Goal: Task Accomplishment & Management: Use online tool/utility

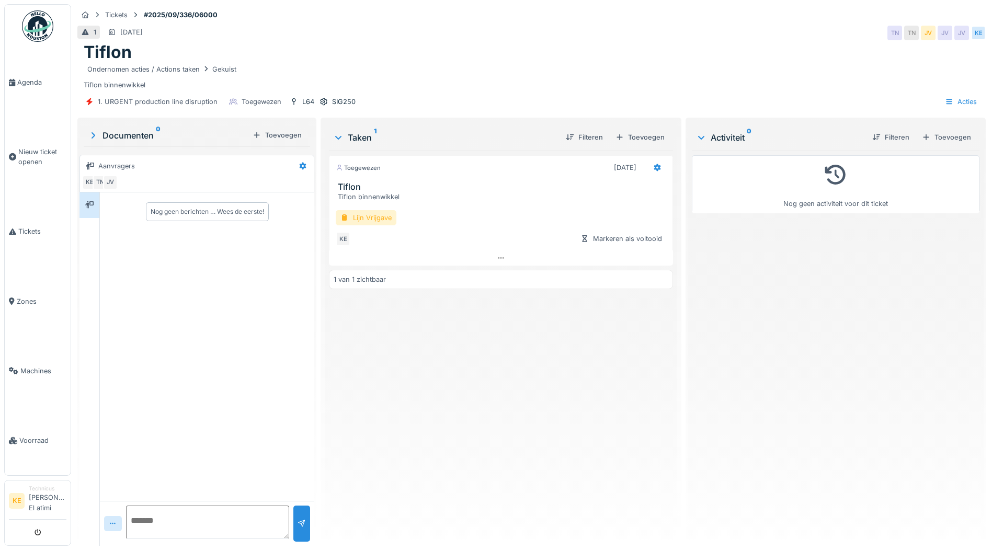
click at [381, 215] on div "Lijn Vrijgave" at bounding box center [366, 217] width 61 height 15
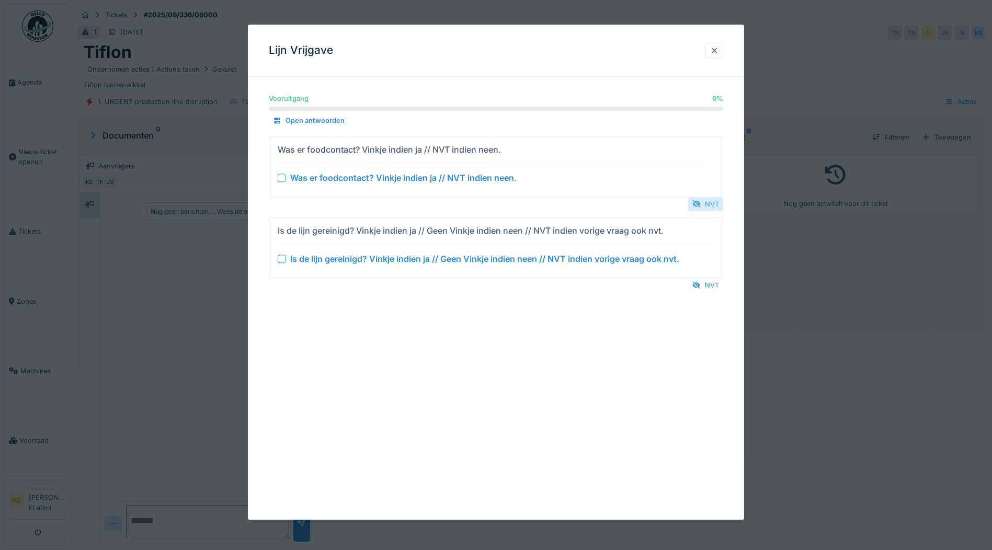
click at [707, 199] on div "NVT" at bounding box center [705, 204] width 35 height 14
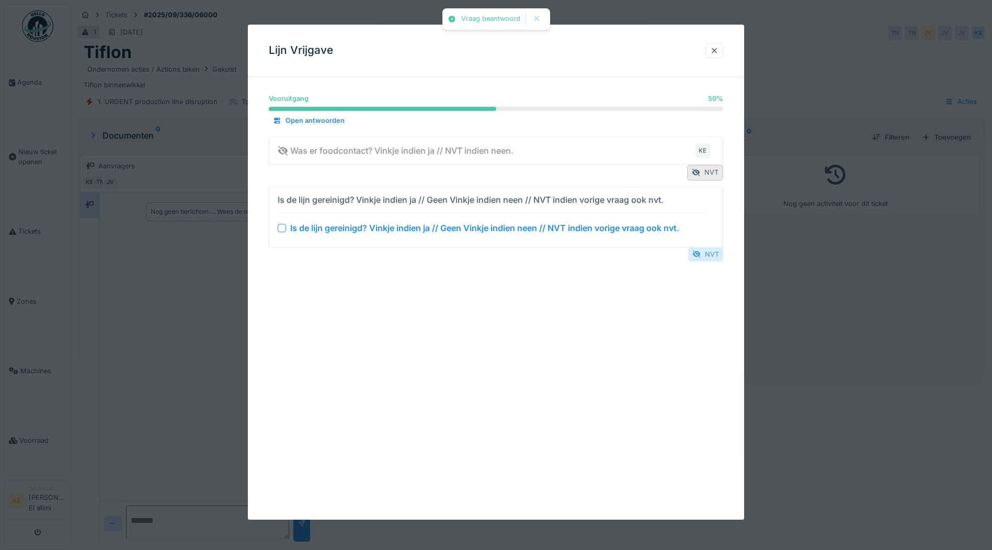
click at [713, 254] on div "NVT" at bounding box center [705, 254] width 35 height 14
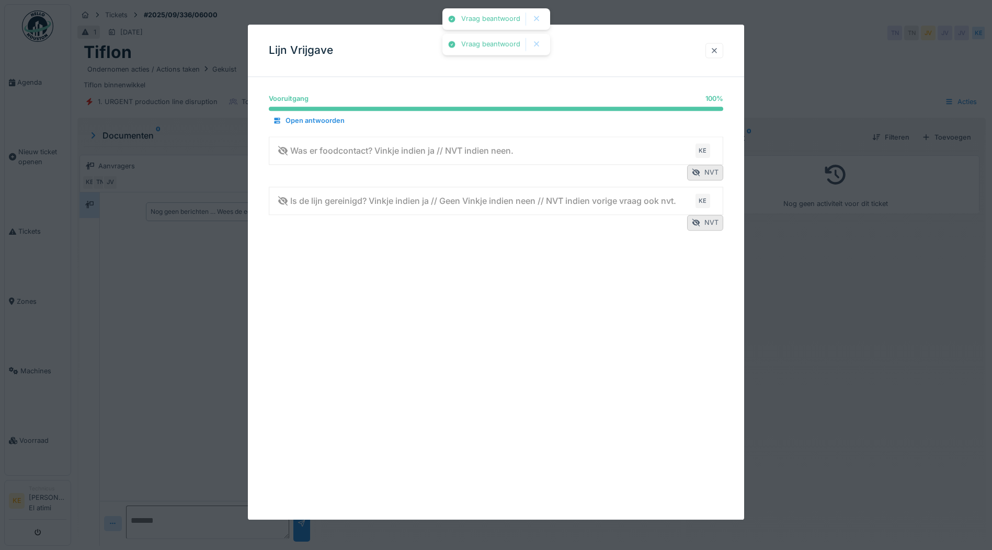
click at [710, 47] on div at bounding box center [714, 50] width 18 height 15
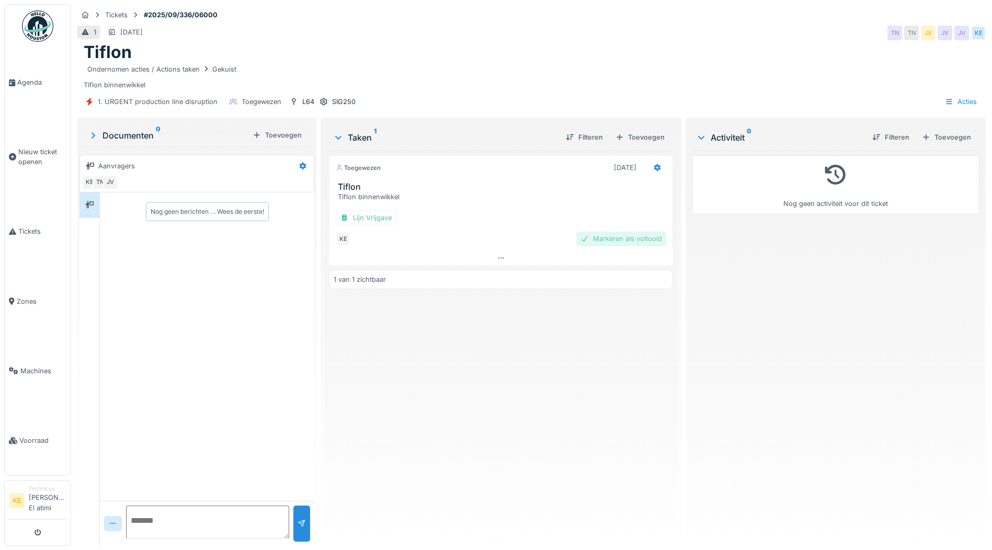
click at [620, 237] on div "Markeren als voltooid" at bounding box center [621, 239] width 90 height 14
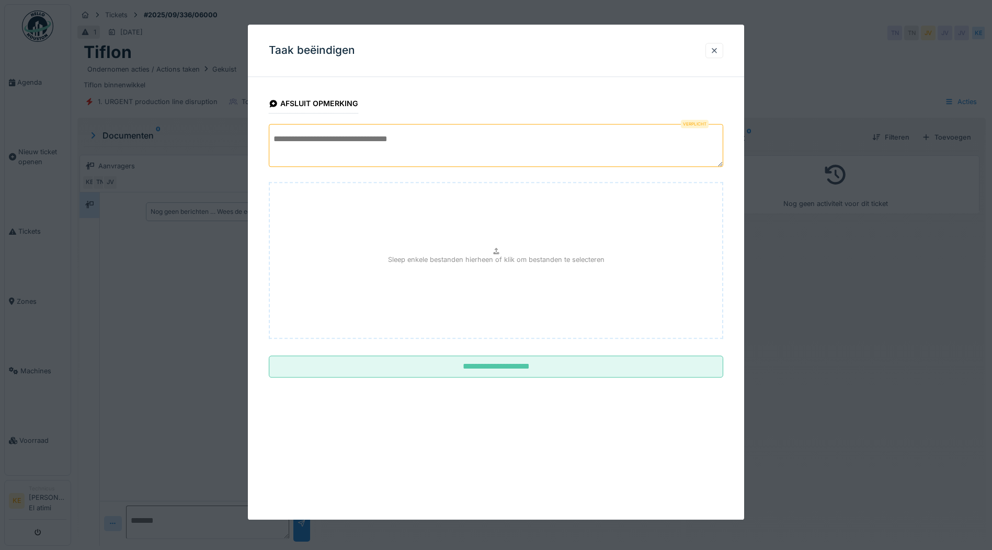
click at [348, 128] on textarea at bounding box center [496, 145] width 454 height 43
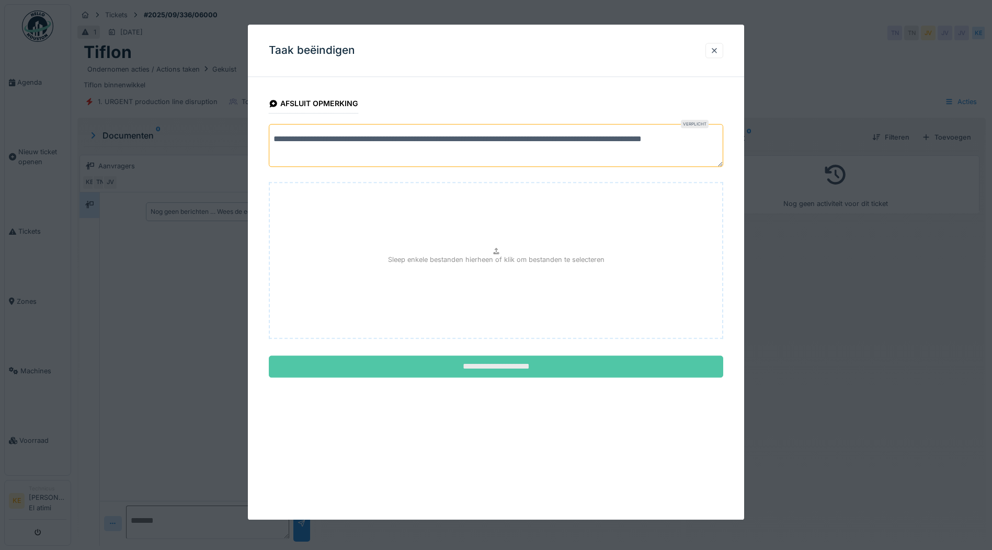
type textarea "**********"
click at [507, 359] on input "**********" at bounding box center [496, 367] width 454 height 22
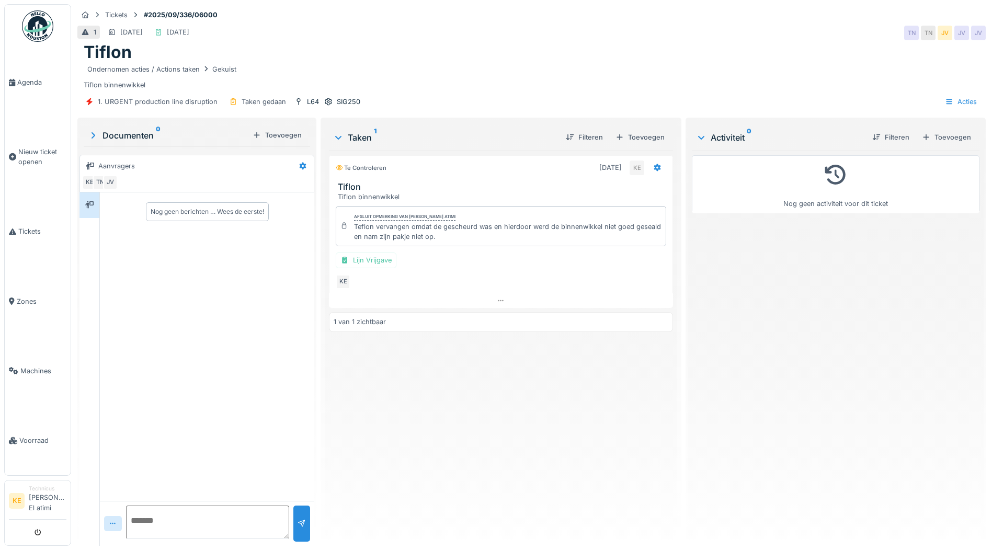
click at [38, 27] on img at bounding box center [37, 25] width 31 height 31
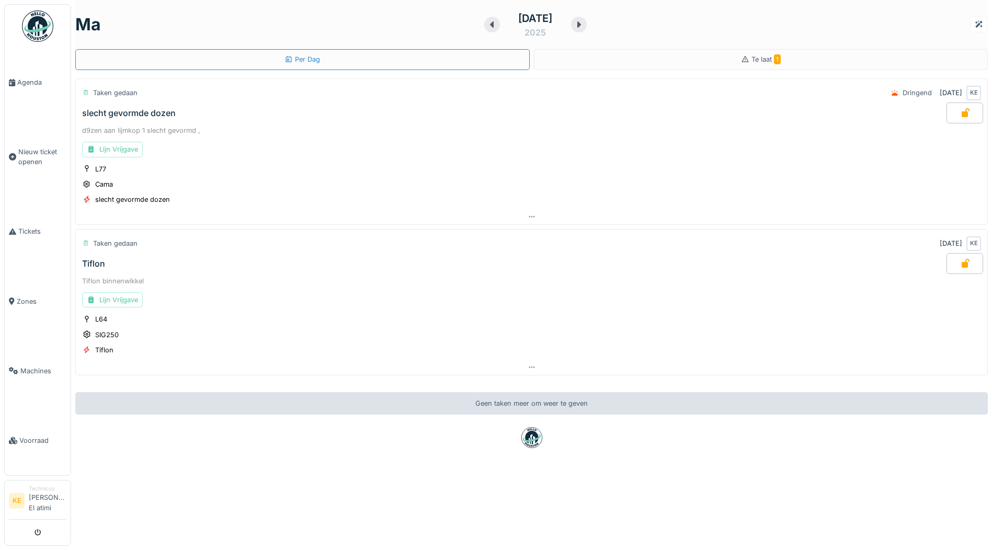
click at [33, 28] on img at bounding box center [37, 25] width 31 height 31
click at [25, 231] on span "Tickets" at bounding box center [42, 231] width 48 height 10
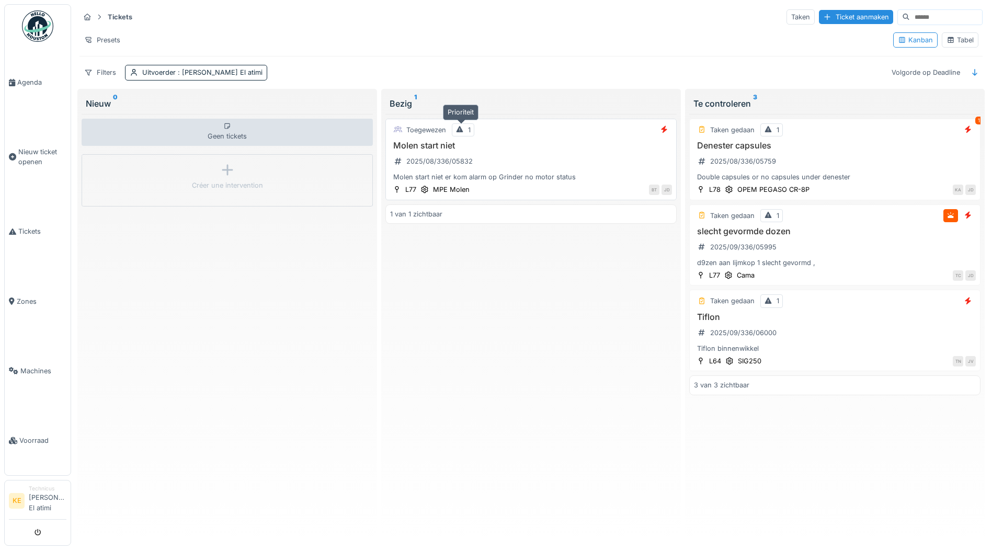
click at [460, 126] on icon at bounding box center [459, 129] width 8 height 7
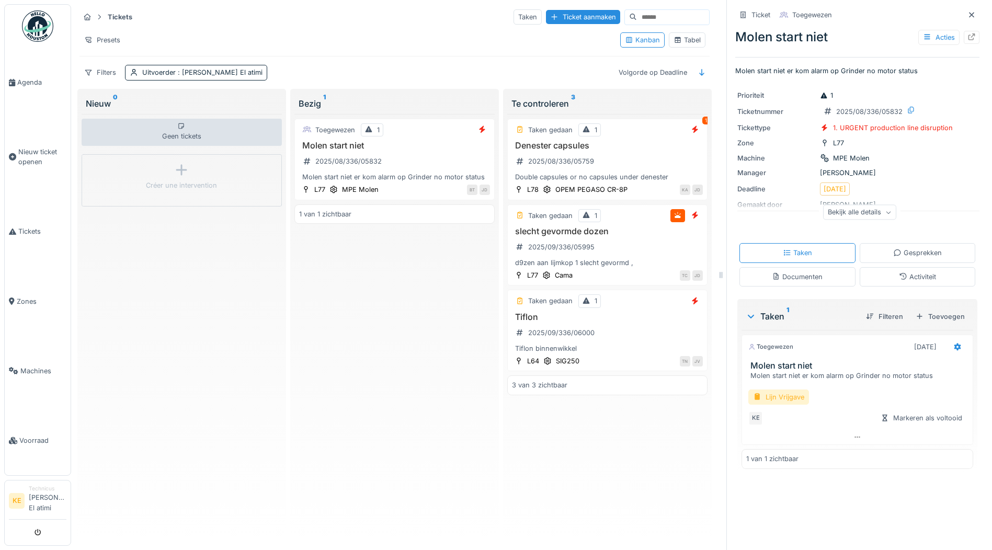
click at [778, 397] on div "Lijn Vrijgave" at bounding box center [778, 396] width 61 height 15
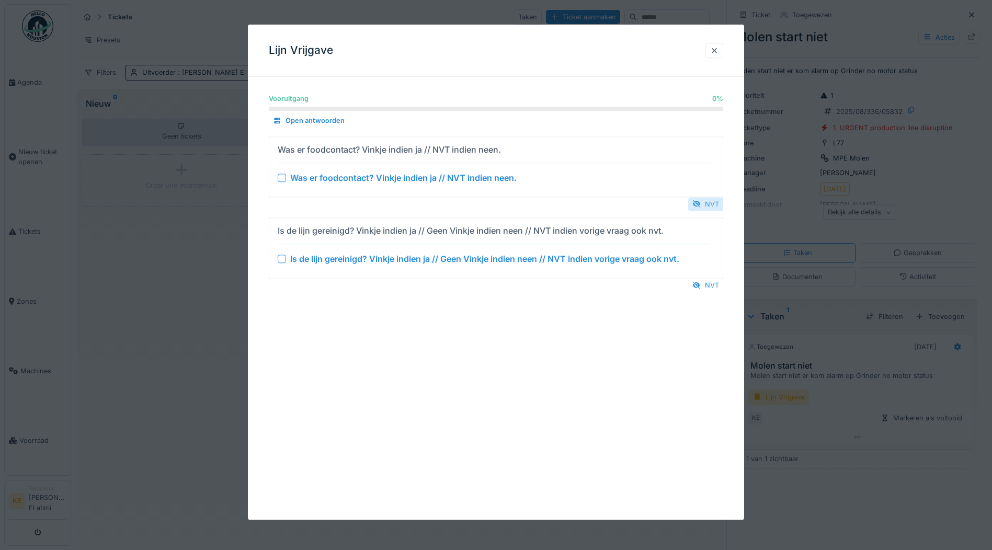
click at [715, 202] on div "NVT" at bounding box center [705, 204] width 35 height 14
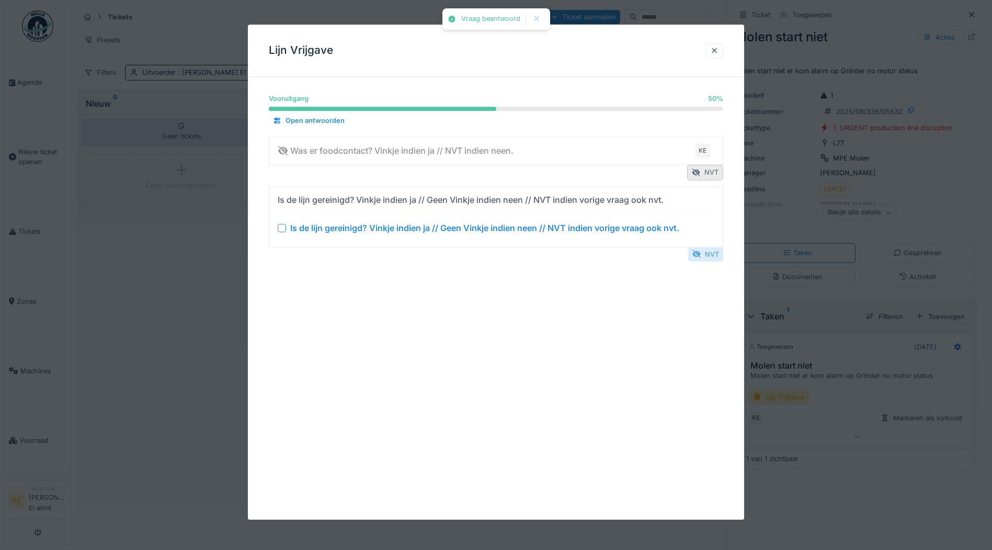
click at [714, 248] on div "NVT" at bounding box center [705, 254] width 35 height 14
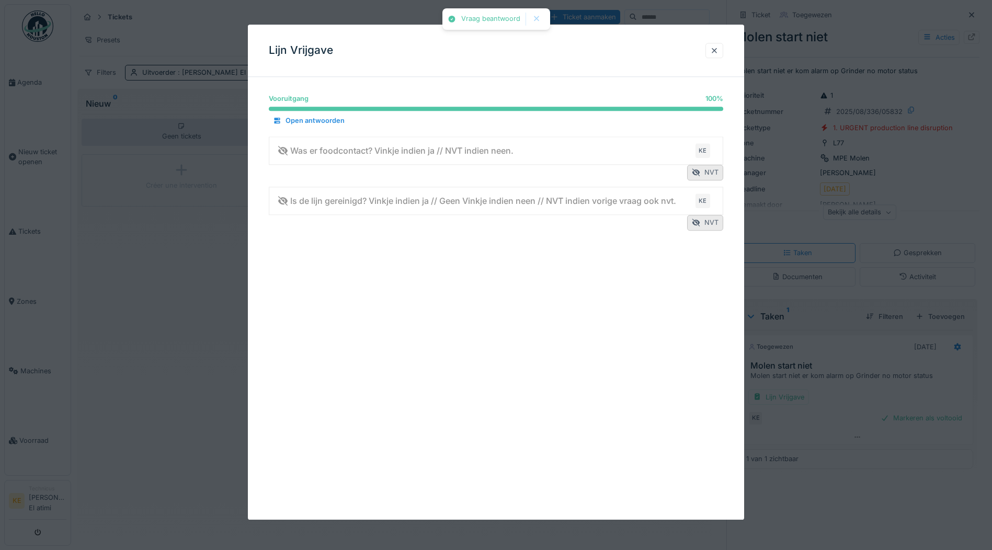
click at [906, 417] on div at bounding box center [496, 275] width 992 height 550
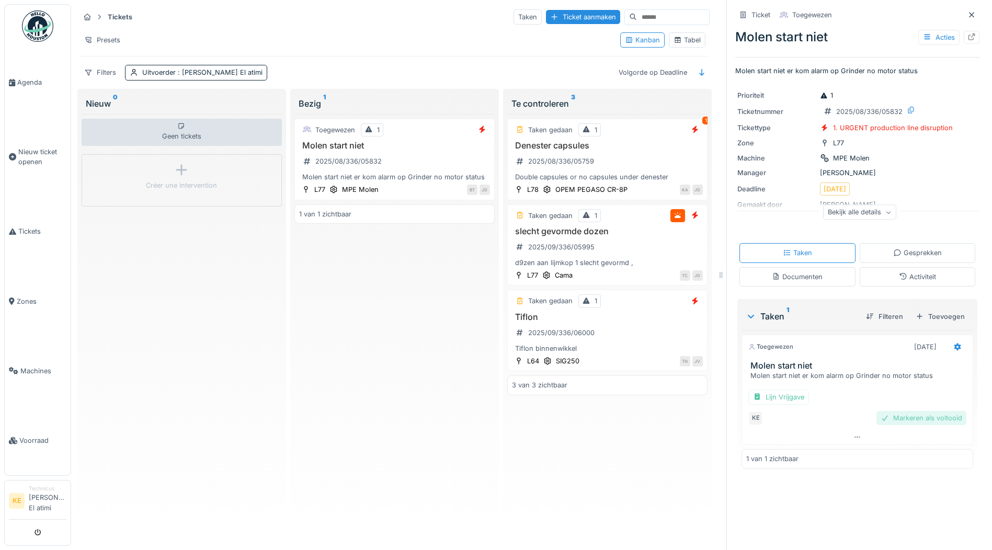
click at [895, 417] on div "Markeren als voltooid" at bounding box center [921, 418] width 90 height 14
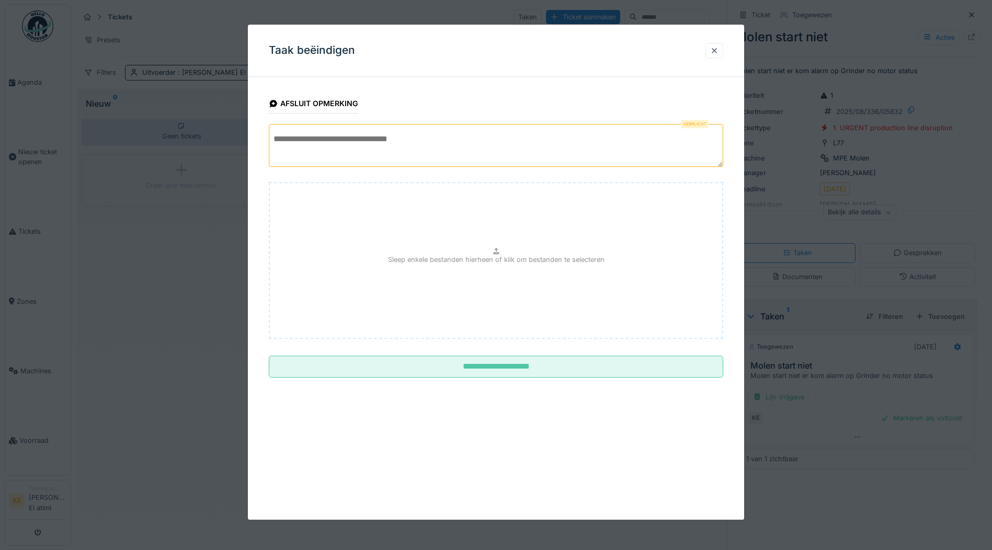
click at [294, 142] on textarea at bounding box center [496, 145] width 454 height 43
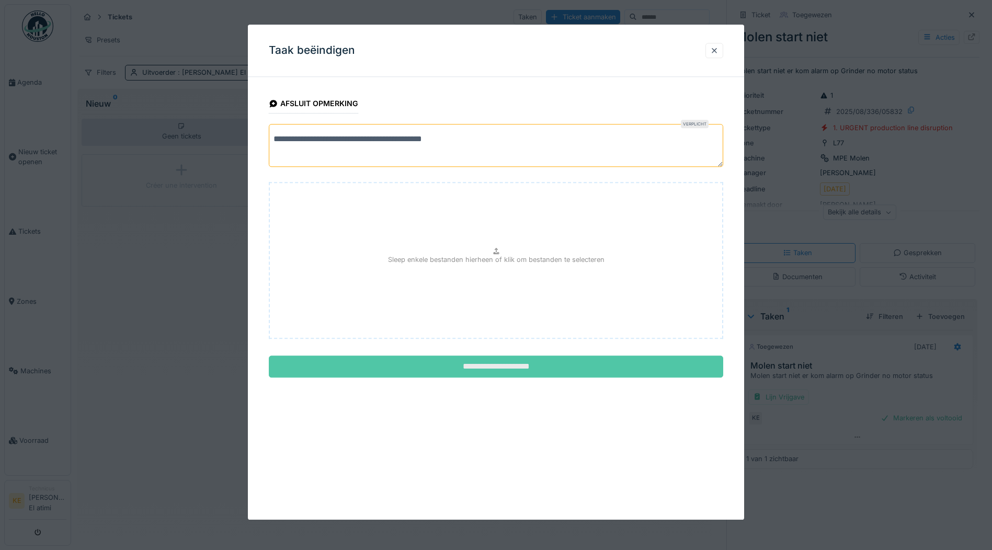
type textarea "**********"
click at [538, 376] on input "**********" at bounding box center [496, 367] width 454 height 22
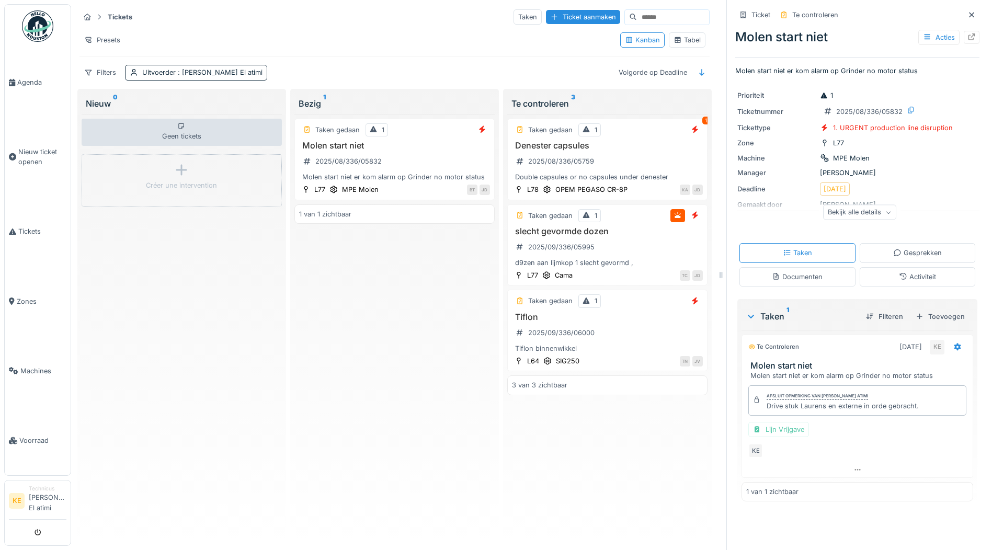
click at [42, 27] on img at bounding box center [37, 25] width 31 height 31
